Goal: Task Accomplishment & Management: Use online tool/utility

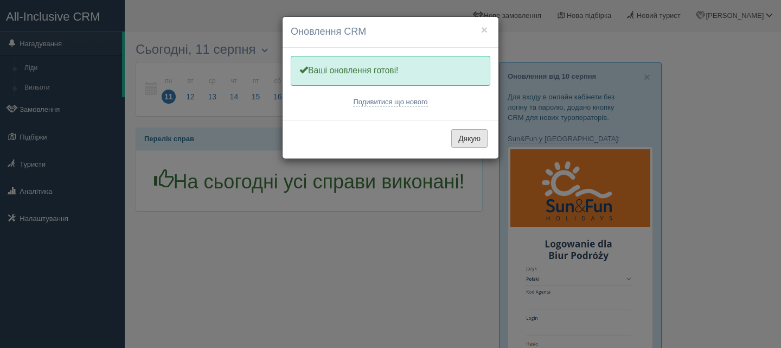
click at [464, 138] on button "Дякую" at bounding box center [469, 138] width 36 height 18
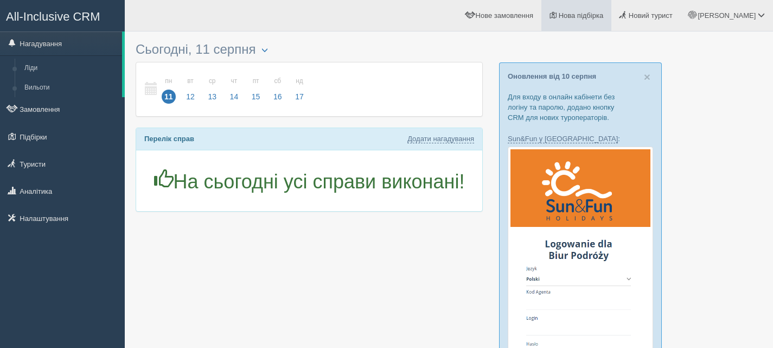
click at [603, 13] on span "Нова підбірка" at bounding box center [580, 15] width 45 height 8
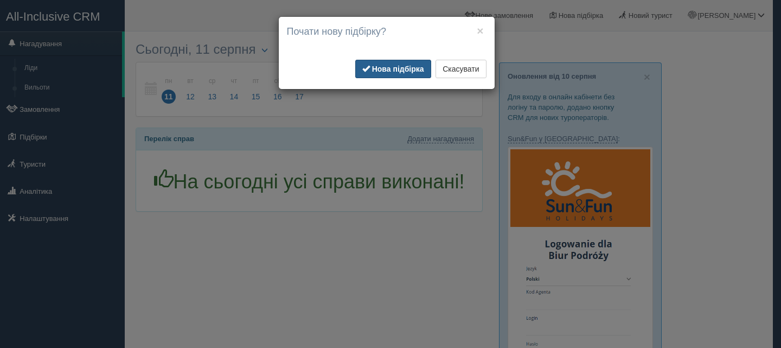
click at [377, 66] on b "Нова підбірка" at bounding box center [398, 69] width 52 height 9
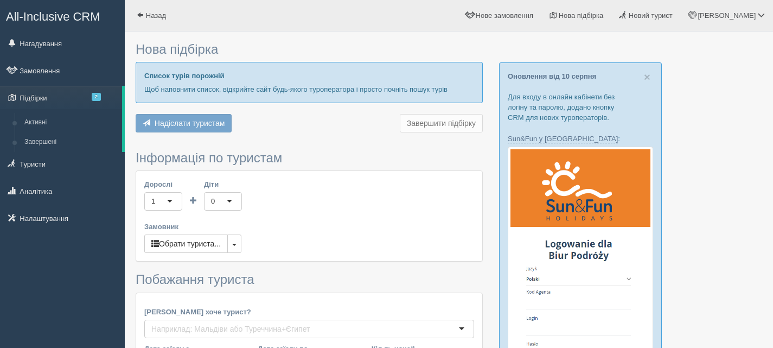
type input "7"
type input "69800"
type input "98500"
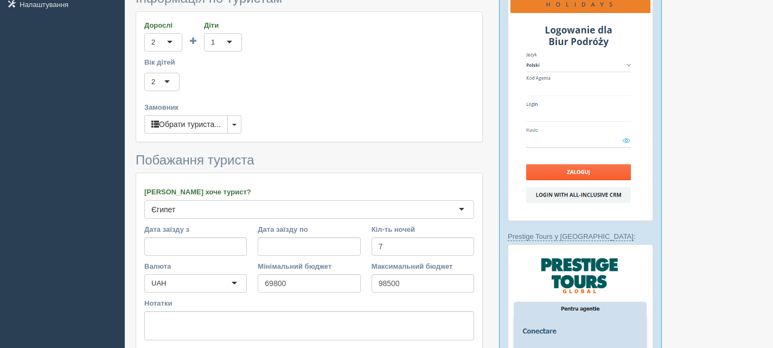
scroll to position [217, 0]
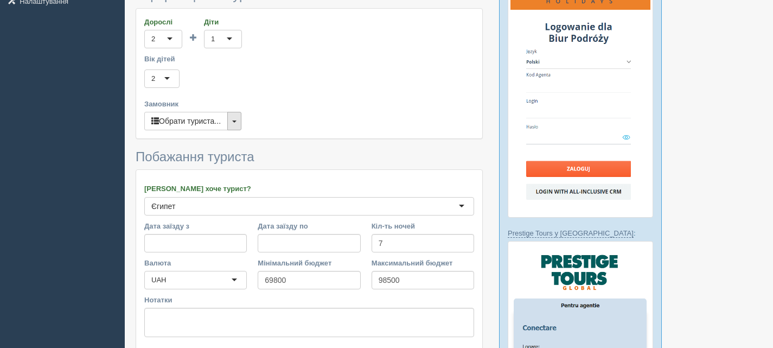
click at [239, 121] on button "button" at bounding box center [234, 121] width 14 height 18
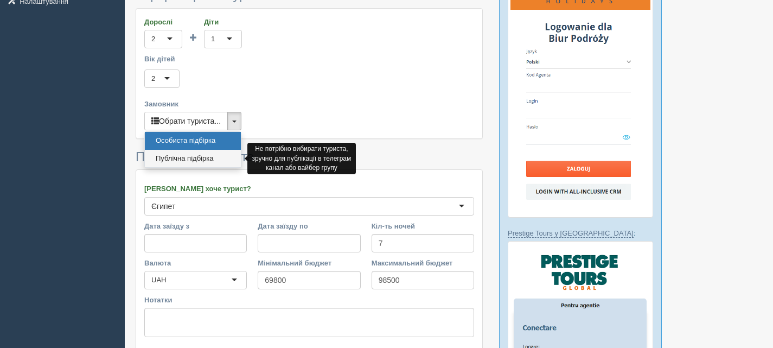
click at [206, 153] on link "Публічна підбірка" at bounding box center [193, 159] width 96 height 18
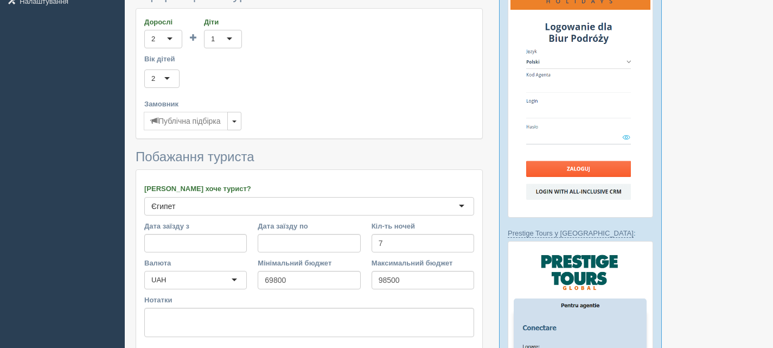
scroll to position [54, 0]
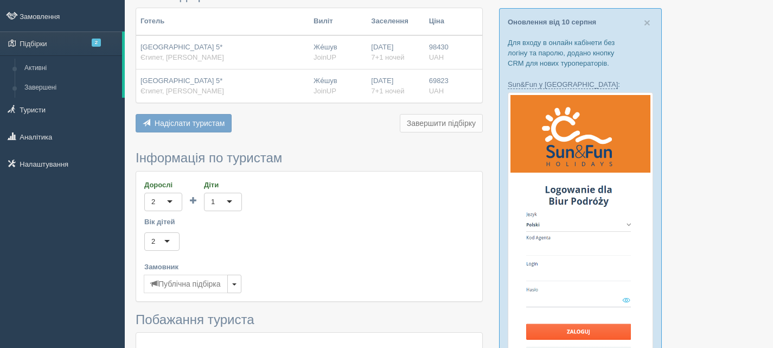
click at [306, 128] on div "Надіслати туристам Надіслати Завершити підбірку Додати з Plugin Додати тури з C…" at bounding box center [309, 124] width 347 height 21
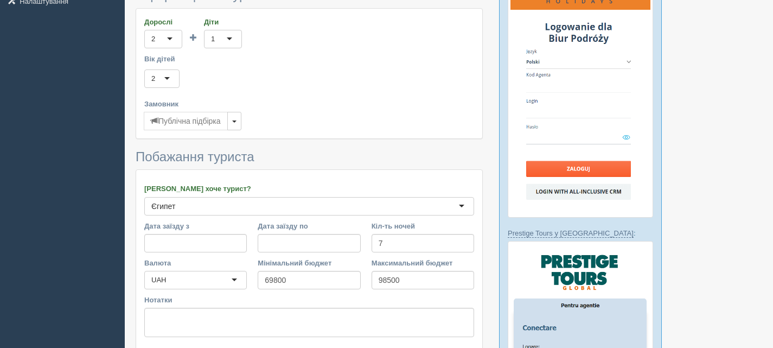
scroll to position [434, 0]
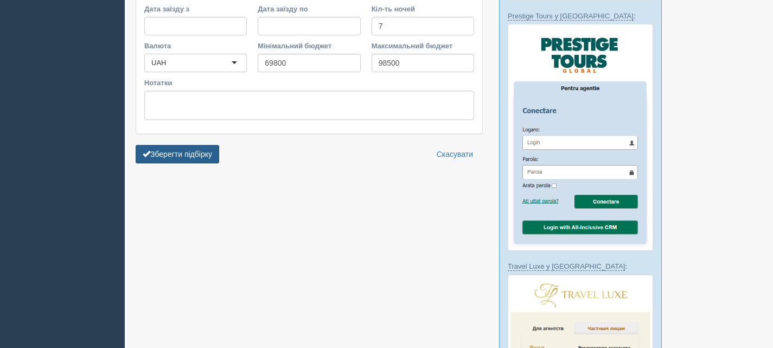
click at [202, 150] on button "Зберегти підбірку" at bounding box center [177, 154] width 83 height 18
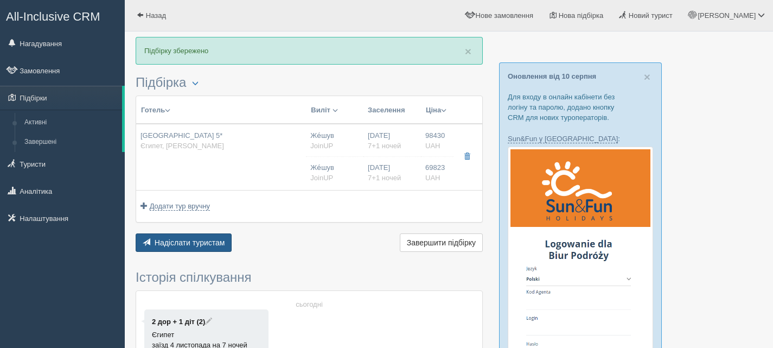
click at [191, 242] on span "Надіслати туристам" at bounding box center [190, 242] width 70 height 9
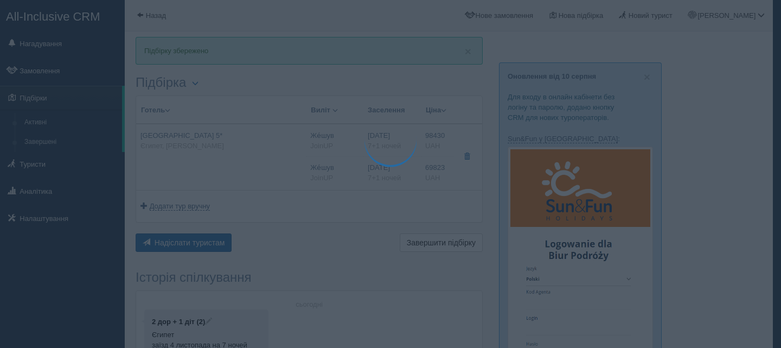
type textarea "🌞 Доброго дня! Пропонуємо Вам розглянути такі варіанти: 🌎 Єгипет, Marsa Alam 🏩 …"
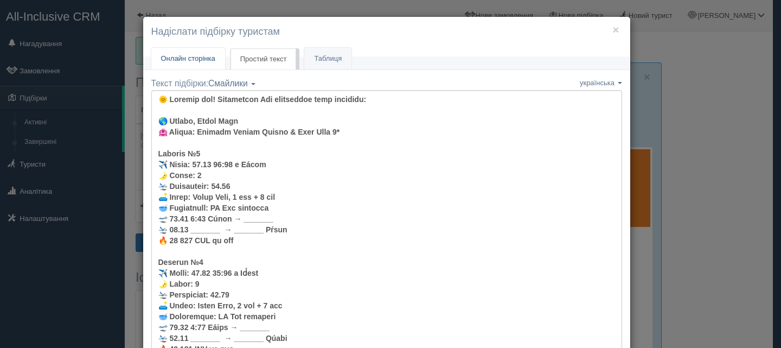
click at [175, 58] on span "Онлайн сторінка" at bounding box center [188, 58] width 54 height 8
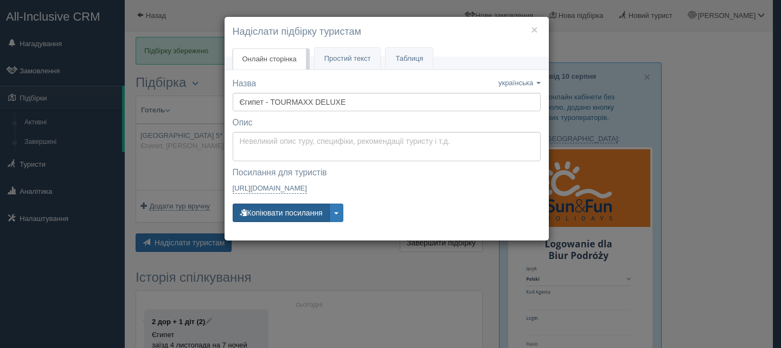
click at [296, 210] on button "Копіювати посилання" at bounding box center [281, 212] width 97 height 18
click at [360, 57] on span "Простий текст" at bounding box center [347, 58] width 47 height 8
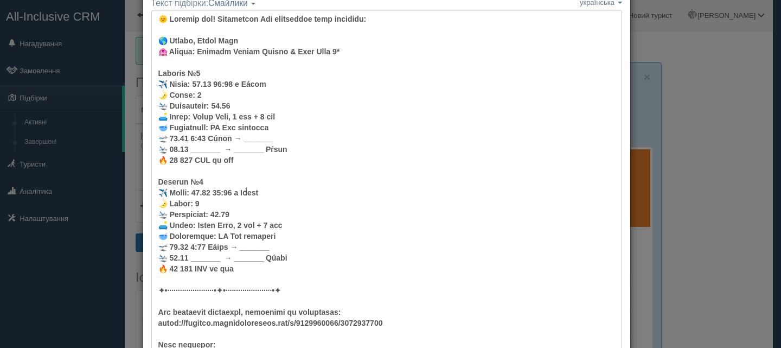
scroll to position [210, 0]
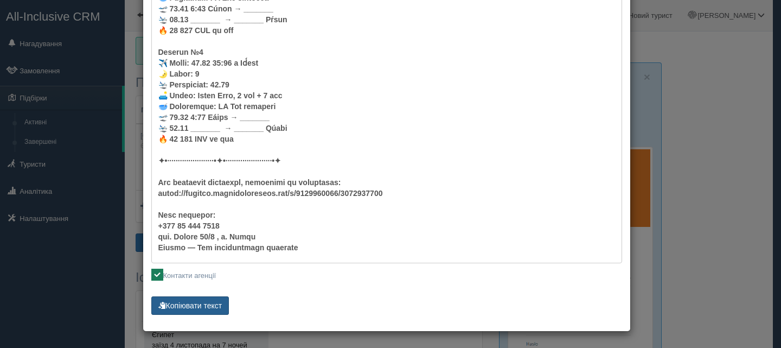
click at [194, 305] on button "Копіювати текст" at bounding box center [190, 305] width 78 height 18
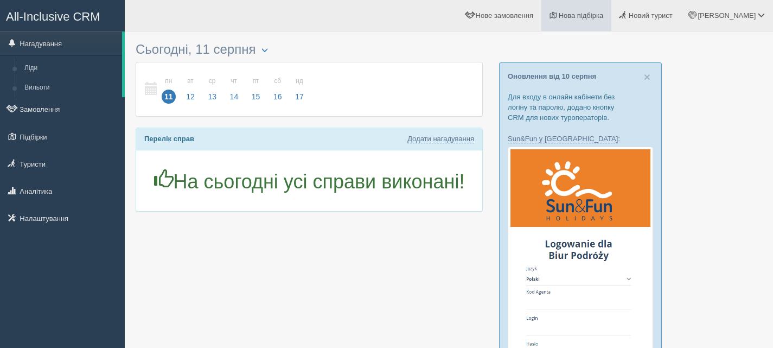
click at [603, 12] on span "Нова підбірка" at bounding box center [580, 15] width 45 height 8
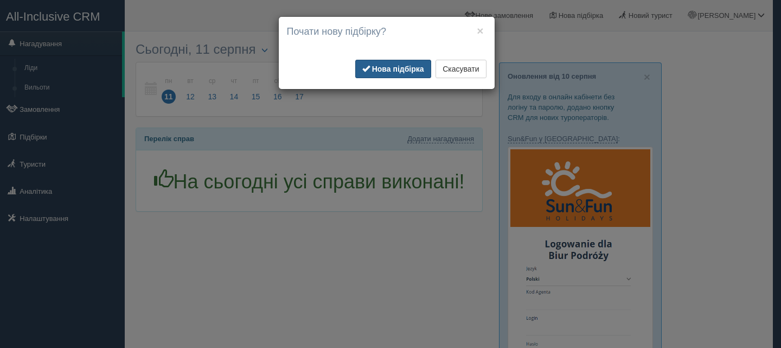
click at [385, 68] on b "Нова підбірка" at bounding box center [398, 69] width 52 height 9
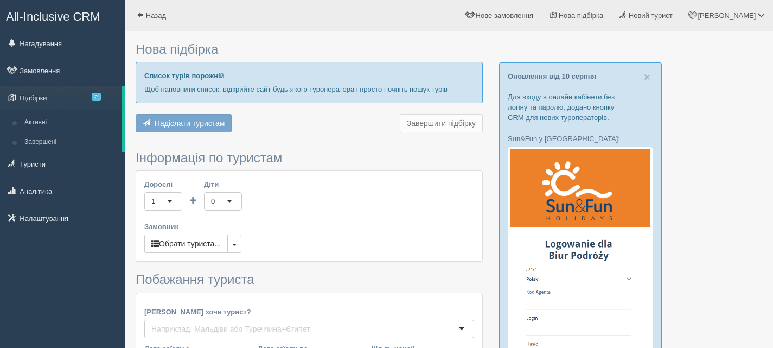
type input "7"
type input "151200"
type input "188300"
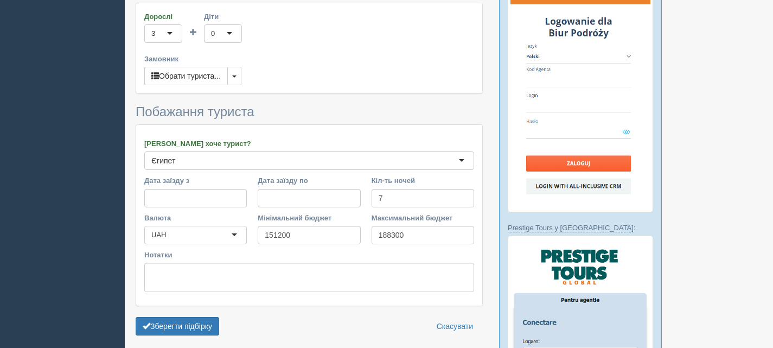
scroll to position [217, 0]
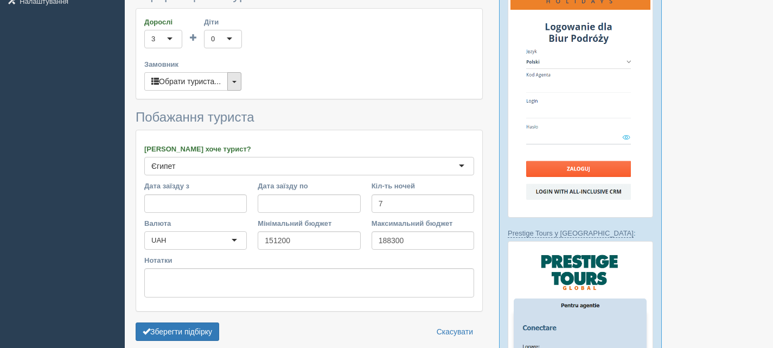
click at [233, 76] on button "button" at bounding box center [234, 81] width 14 height 18
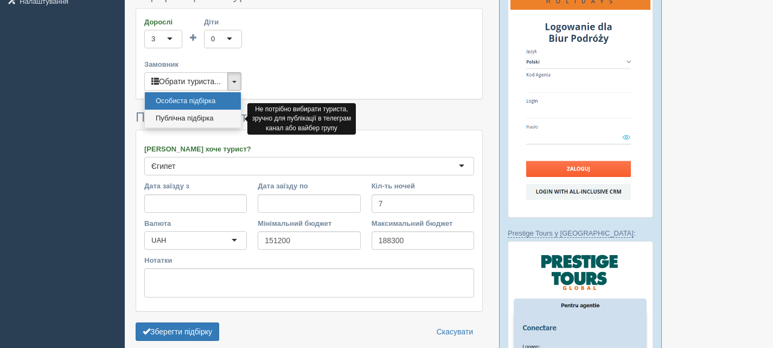
click at [204, 114] on link "Публічна підбірка" at bounding box center [193, 119] width 96 height 18
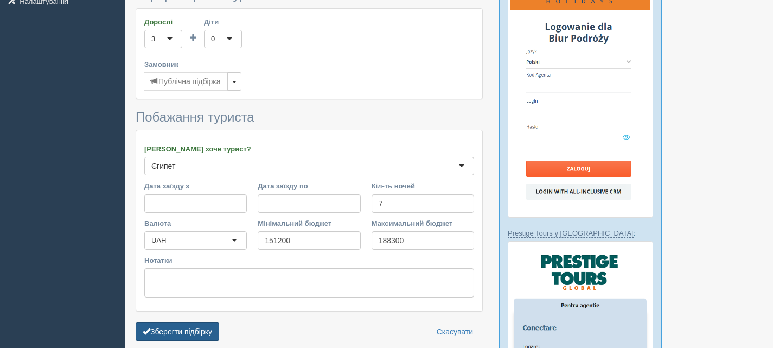
click at [176, 332] on button "Зберегти підбірку" at bounding box center [177, 331] width 83 height 18
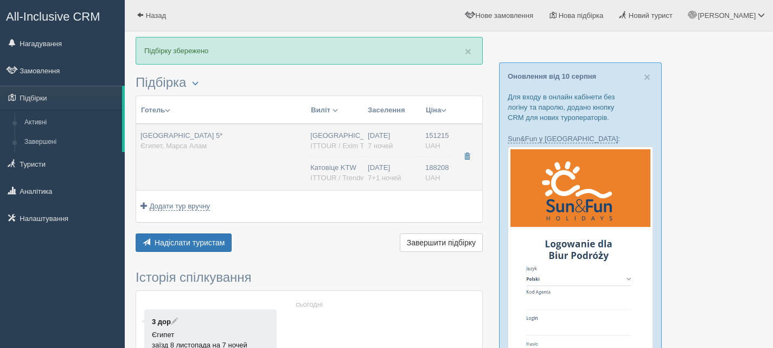
click at [284, 147] on div "[GEOGRAPHIC_DATA] 5* [GEOGRAPHIC_DATA], Марса Алам" at bounding box center [220, 141] width 161 height 20
type input "[GEOGRAPHIC_DATA] 5*"
type input "Єгипет"
type input "Марса Алам"
type input "151215.00"
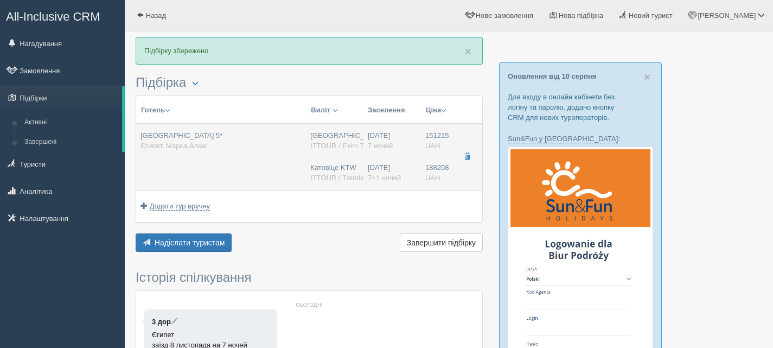
type input "[GEOGRAPHIC_DATA]"
type input "7"
type input "Family 2 Bedrooms Dbl"
type input "AI"
type input "ITTOUR / Exim Tours"
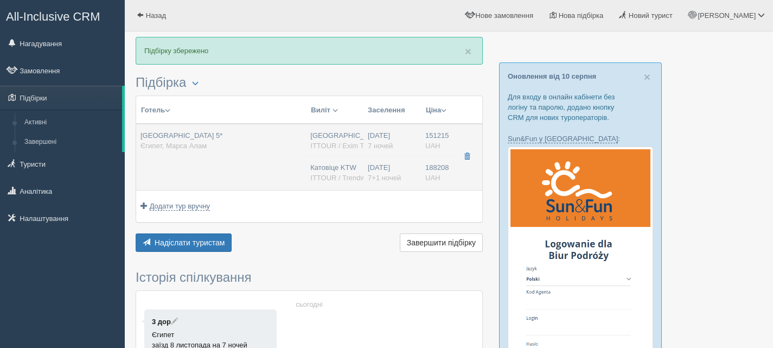
type input "javascript:;"
type input "188208.00"
type input "Катовіце KTW"
type input "Марса-Алам RMF"
type input "02:25"
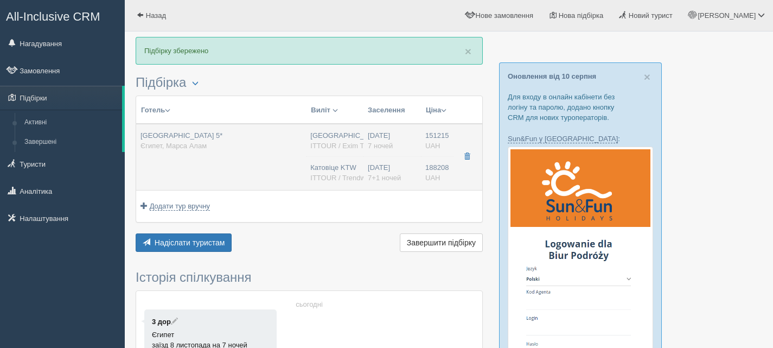
type input "08:00"
type input "SkyUp"
type input "21:40"
type input "01:25"
type input "7+1"
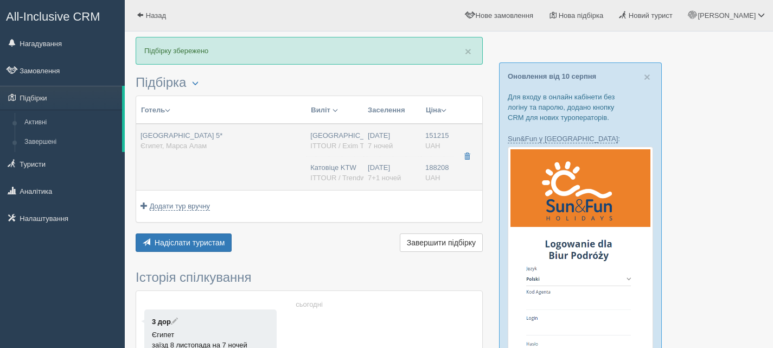
type input "Suite"
type input "AI"
type input "ITTOUR / Trendwaytravel"
type input "[URL][DOMAIN_NAME]"
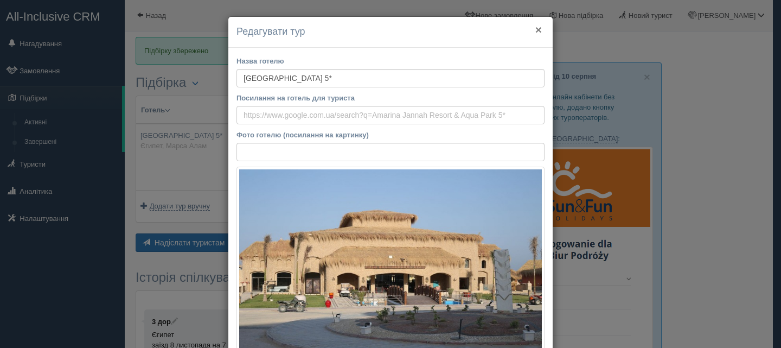
click at [535, 28] on button "×" at bounding box center [538, 29] width 7 height 11
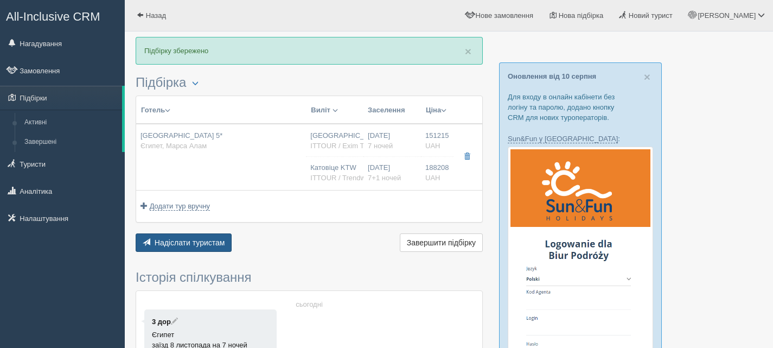
click at [222, 237] on button "Надіслати туристам Надіслати" at bounding box center [184, 242] width 96 height 18
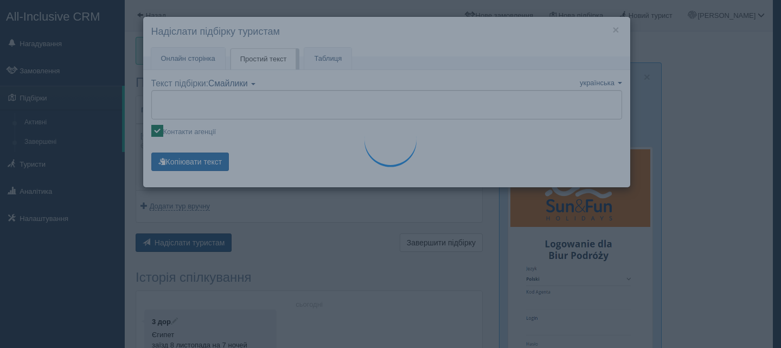
type textarea "🌞 Loremip dol! Sitametcon Adi elitseddoe temp incididu: 🌎 Utlabo, Etdol Magn 🏩 …"
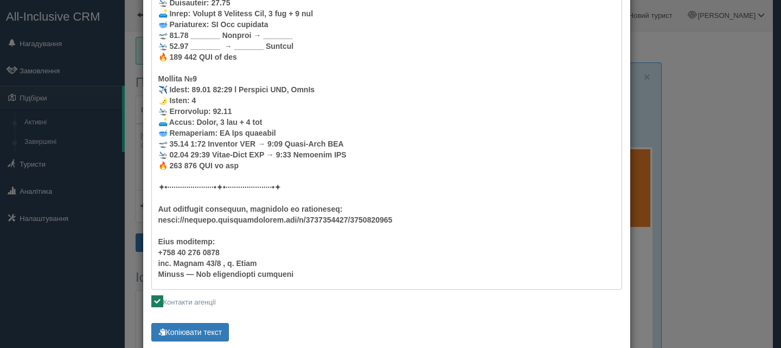
scroll to position [210, 0]
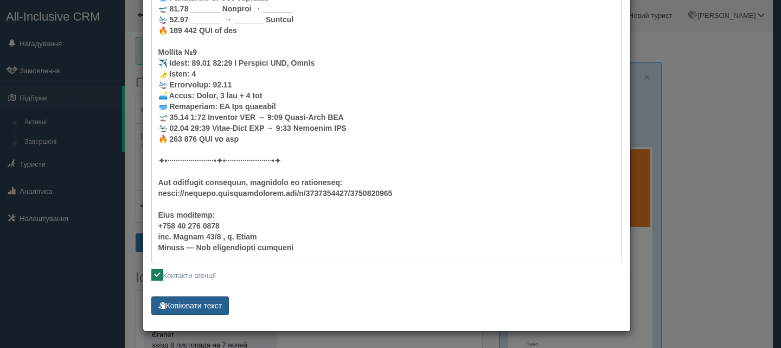
click at [201, 300] on button "Копіювати текст" at bounding box center [190, 305] width 78 height 18
